Goal: Transaction & Acquisition: Purchase product/service

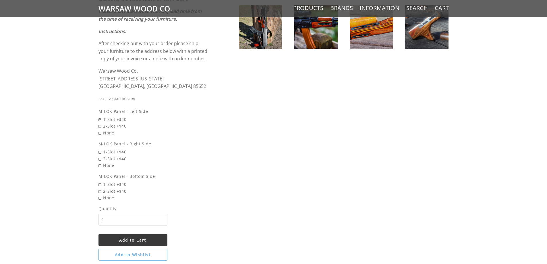
scroll to position [373, 0]
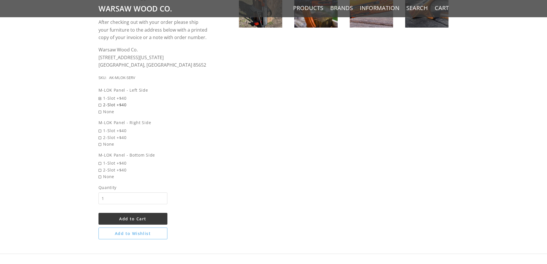
click at [100, 106] on span "2-Slot +$40" at bounding box center [154, 104] width 110 height 7
click at [100, 102] on input "2-Slot +$40" at bounding box center [139, 101] width 80 height 0
radio input "true"
click at [100, 139] on span "2-Slot +$40" at bounding box center [154, 137] width 110 height 7
click at [100, 134] on input "2-Slot +$40" at bounding box center [139, 134] width 80 height 0
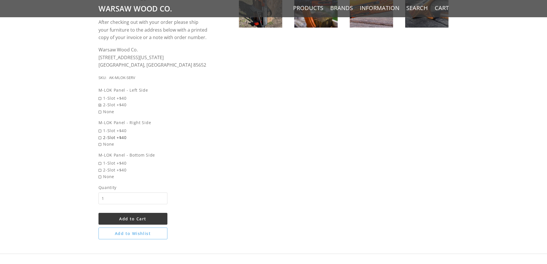
radio input "true"
drag, startPoint x: 99, startPoint y: 178, endPoint x: 152, endPoint y: 177, distance: 53.1
click at [100, 178] on span "None" at bounding box center [154, 176] width 110 height 7
click at [100, 173] on input "None" at bounding box center [139, 173] width 80 height 0
radio input "true"
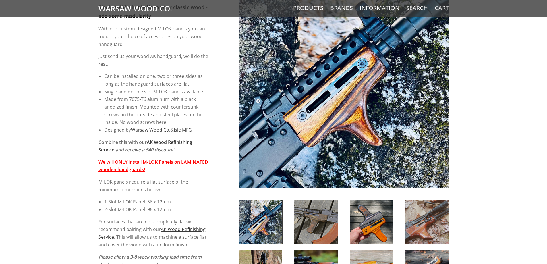
scroll to position [201, 0]
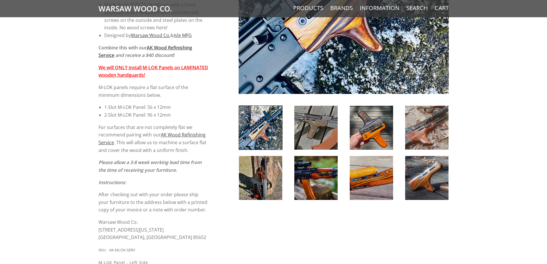
click at [316, 140] on img at bounding box center [315, 128] width 43 height 44
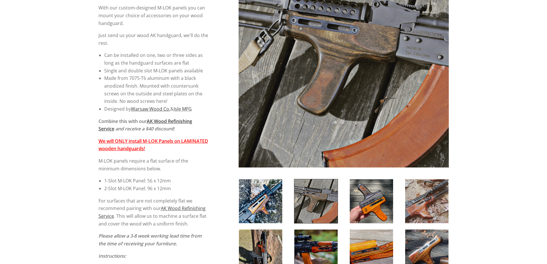
scroll to position [144, 0]
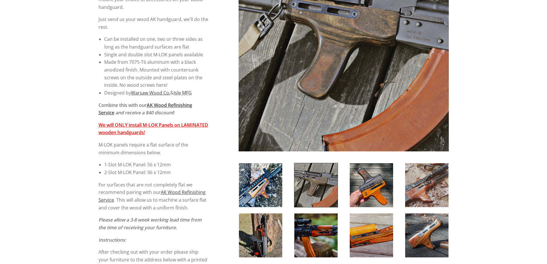
drag, startPoint x: 372, startPoint y: 179, endPoint x: 384, endPoint y: 175, distance: 11.9
click at [373, 179] on img at bounding box center [371, 185] width 43 height 44
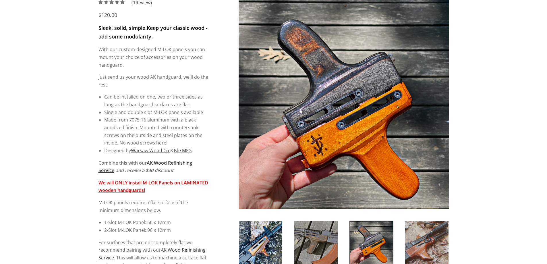
scroll to position [86, 0]
click at [421, 240] on img at bounding box center [426, 243] width 43 height 44
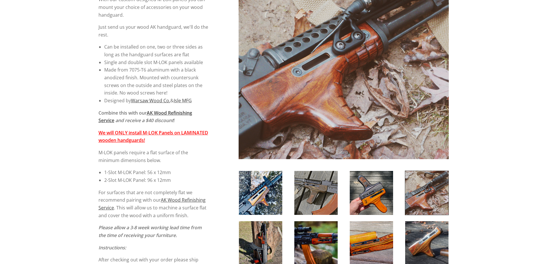
scroll to position [144, 0]
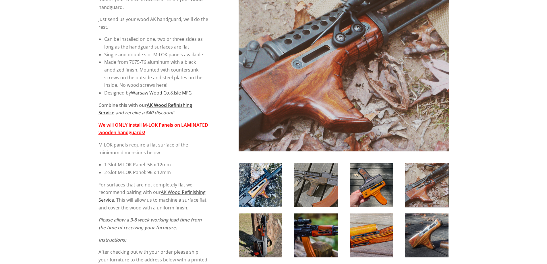
drag, startPoint x: 255, startPoint y: 237, endPoint x: 291, endPoint y: 233, distance: 36.7
click at [255, 237] on img at bounding box center [260, 235] width 43 height 44
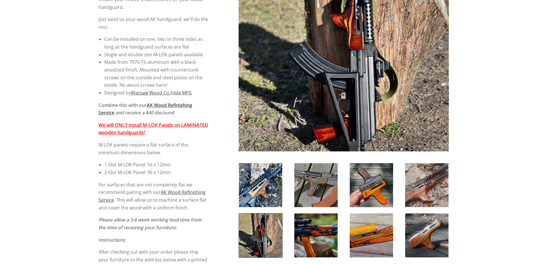
click at [313, 239] on img at bounding box center [315, 235] width 43 height 44
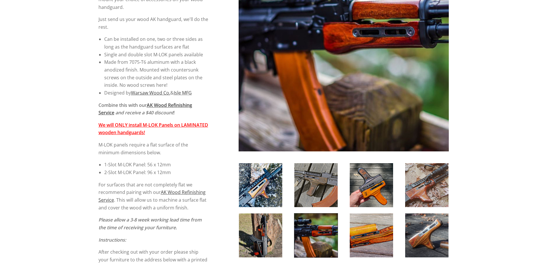
click at [385, 236] on img at bounding box center [371, 235] width 43 height 44
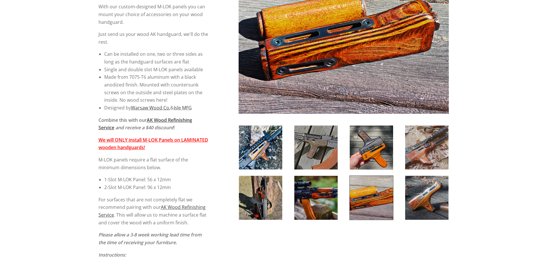
scroll to position [86, 0]
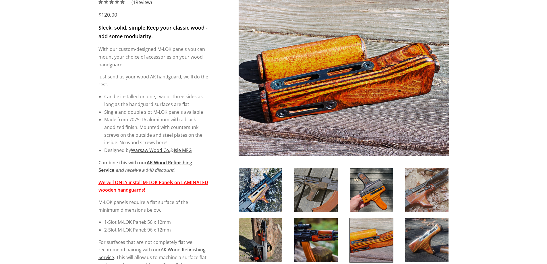
click at [438, 235] on img at bounding box center [426, 240] width 43 height 44
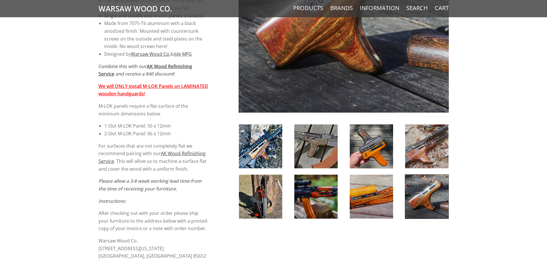
scroll to position [172, 0]
